Goal: Find specific page/section: Find specific page/section

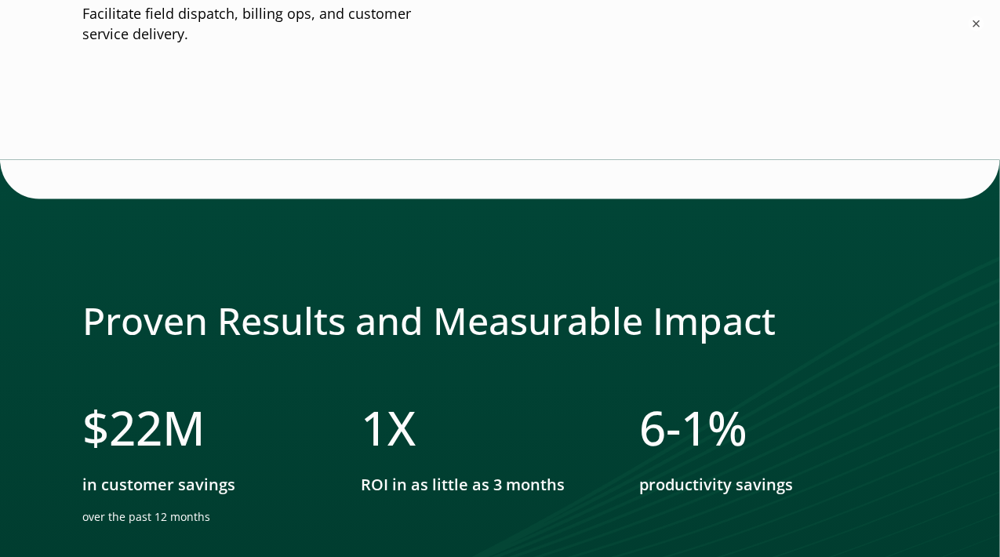
scroll to position [3059, 0]
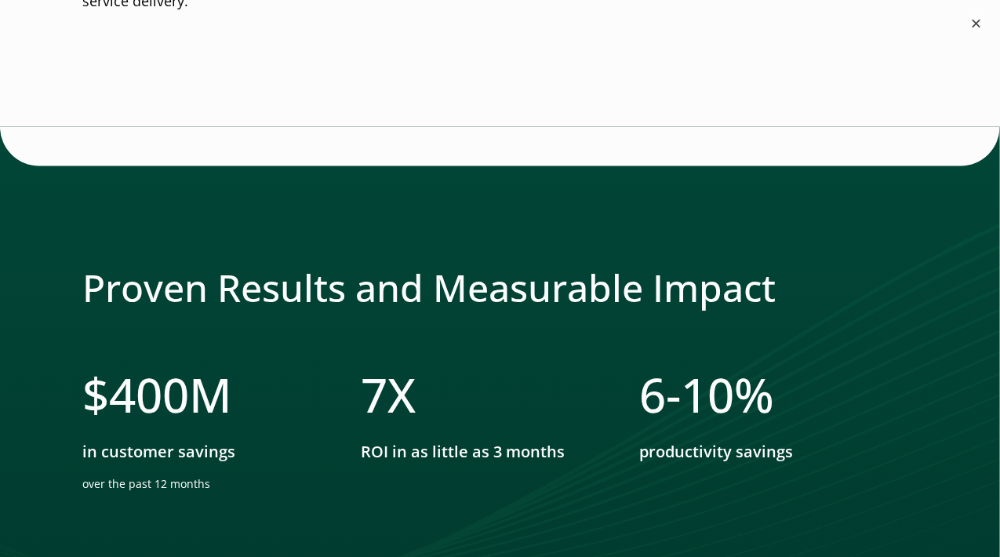
click at [978, 26] on button "×" at bounding box center [976, 23] width 19 height 19
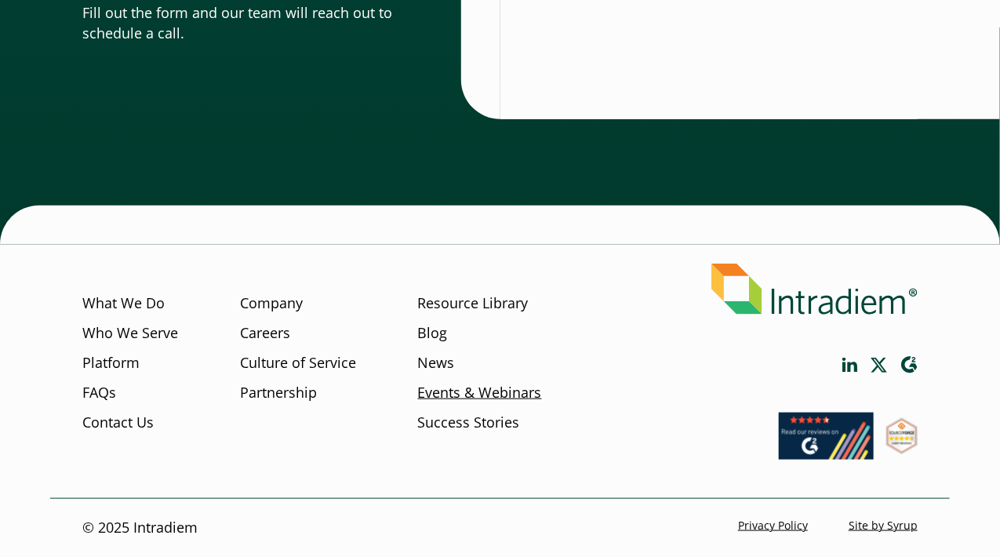
scroll to position [5187, 0]
click at [265, 391] on link "Partnership" at bounding box center [278, 393] width 77 height 20
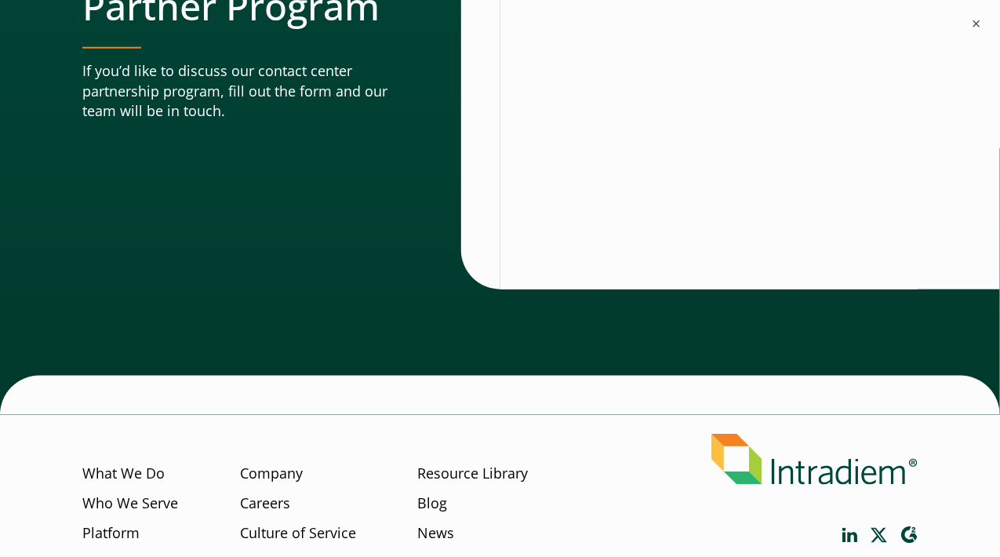
scroll to position [5256, 0]
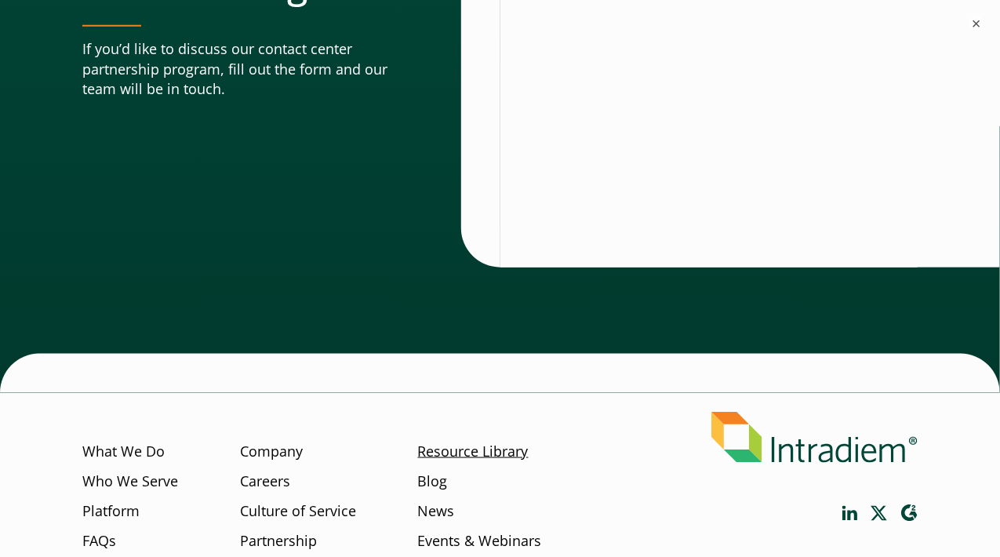
click at [494, 442] on link "Resource Library" at bounding box center [473, 452] width 111 height 20
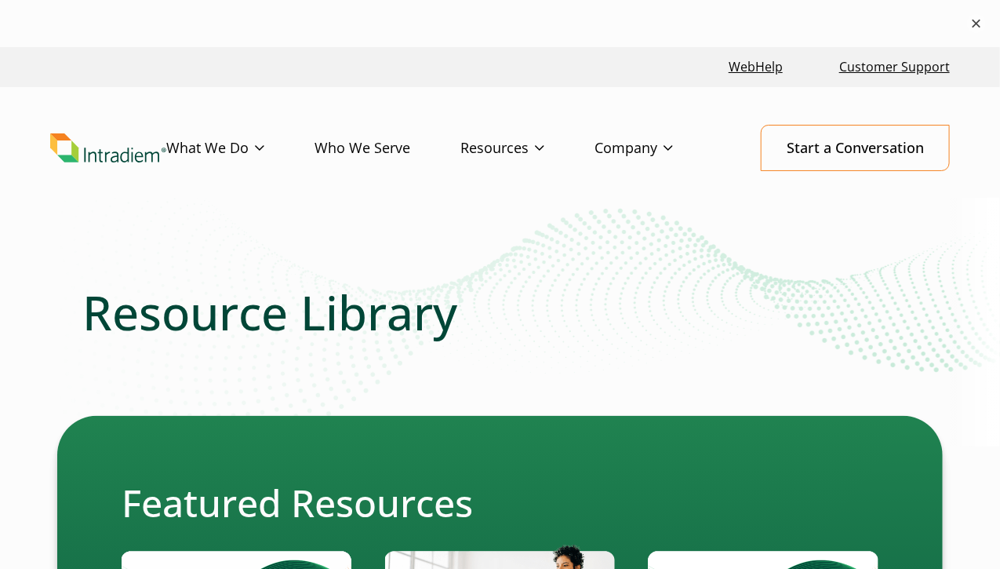
click at [982, 26] on button "×" at bounding box center [976, 23] width 19 height 19
